Goal: Check status: Check status

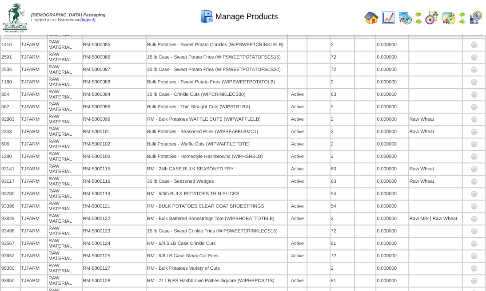
scroll to position [885, 0]
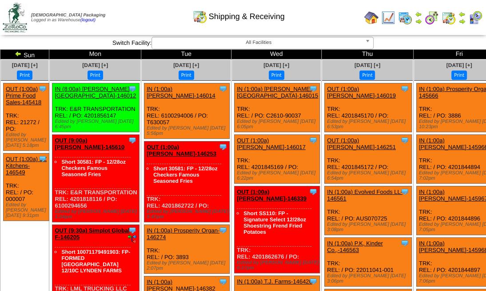
click at [22, 54] on img at bounding box center [18, 53] width 7 height 7
